Goal: Transaction & Acquisition: Purchase product/service

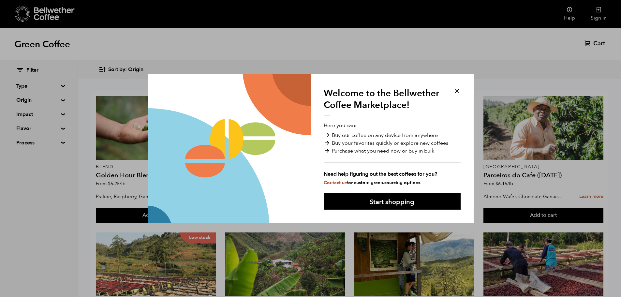
click at [456, 90] on button at bounding box center [456, 90] width 7 height 7
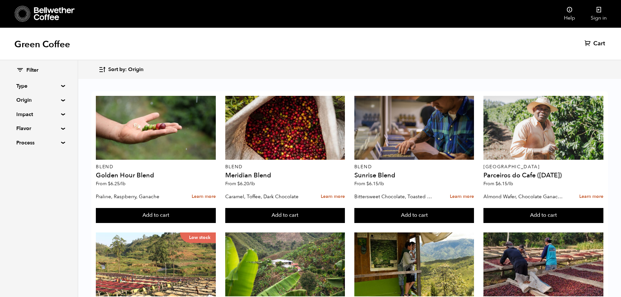
scroll to position [199, 0]
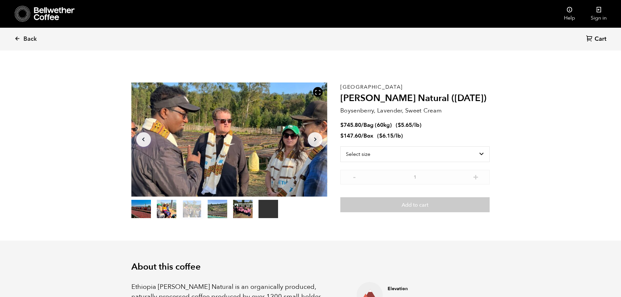
click at [167, 211] on button "item 1" at bounding box center [167, 210] width 20 height 18
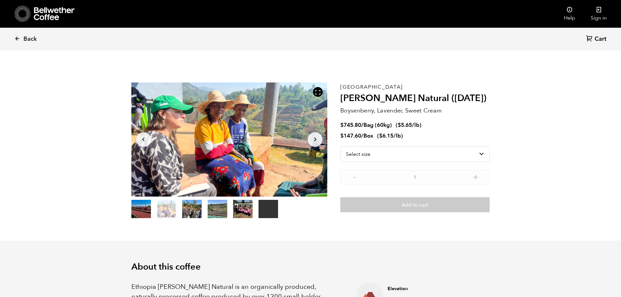
click at [192, 211] on button "item 2" at bounding box center [192, 210] width 20 height 18
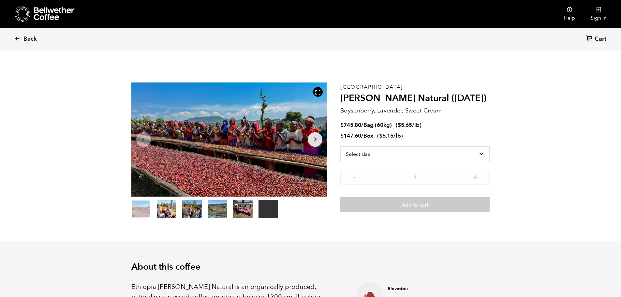
click at [218, 208] on button "item 3" at bounding box center [218, 210] width 20 height 18
click at [238, 207] on button "item 4" at bounding box center [243, 210] width 20 height 18
